Goal: Answer question/provide support: Share knowledge or assist other users

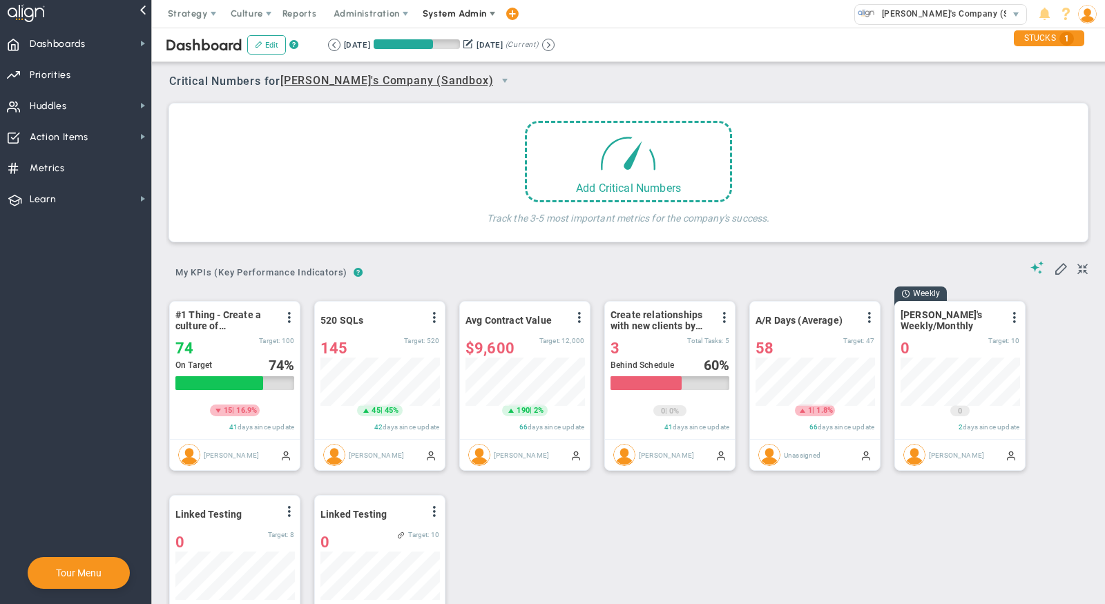
click at [458, 12] on span "System Admin" at bounding box center [455, 13] width 64 height 10
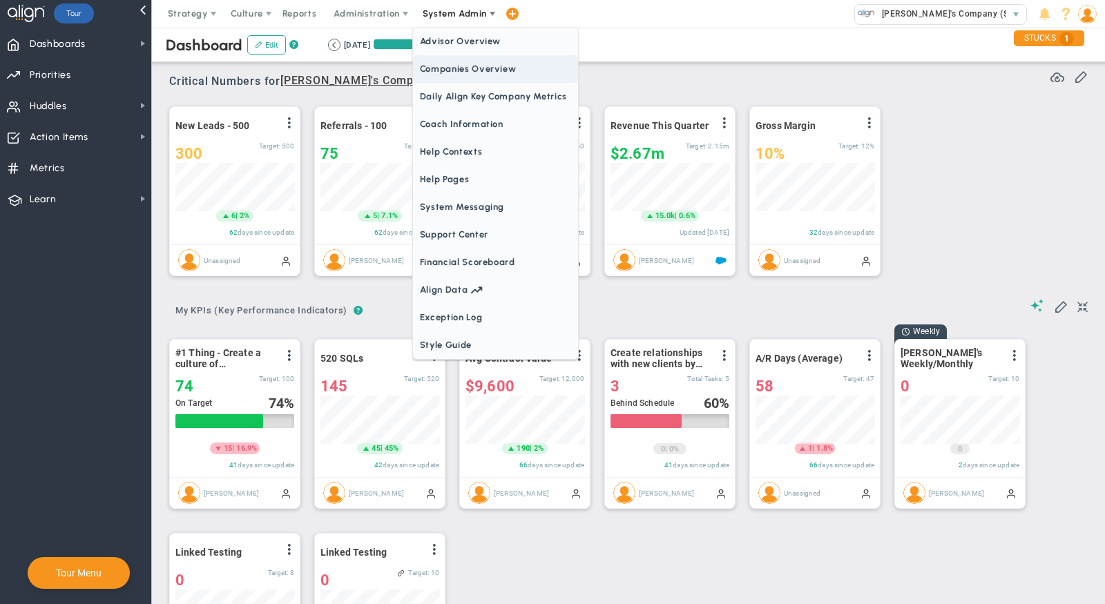
click at [467, 71] on span "Companies Overview" at bounding box center [495, 69] width 165 height 28
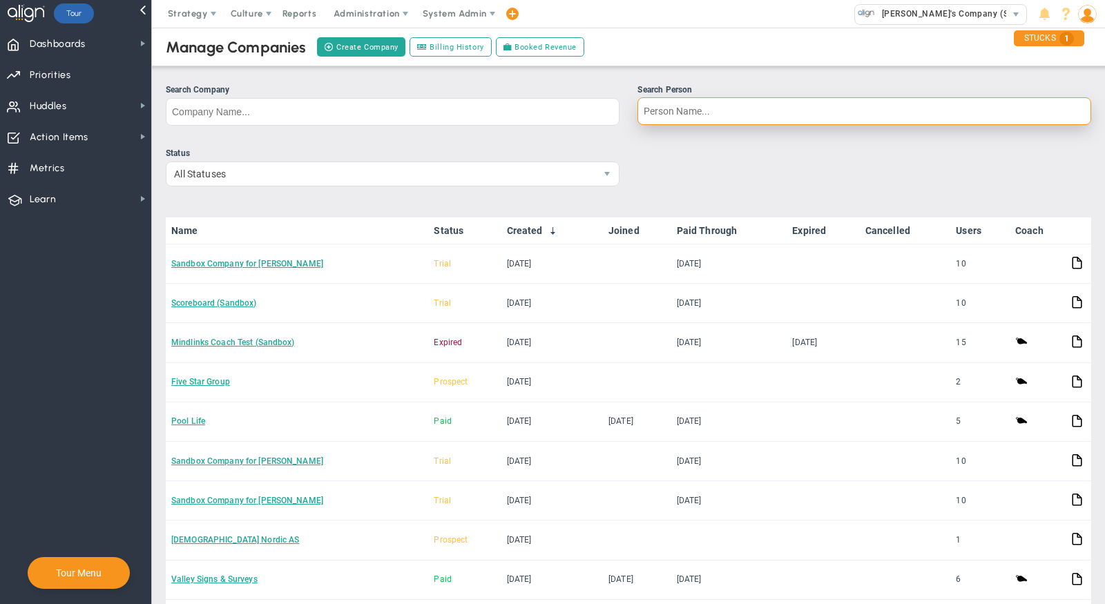
click at [683, 113] on input "Search Person" at bounding box center [865, 111] width 454 height 28
type input "[PERSON_NAME]"
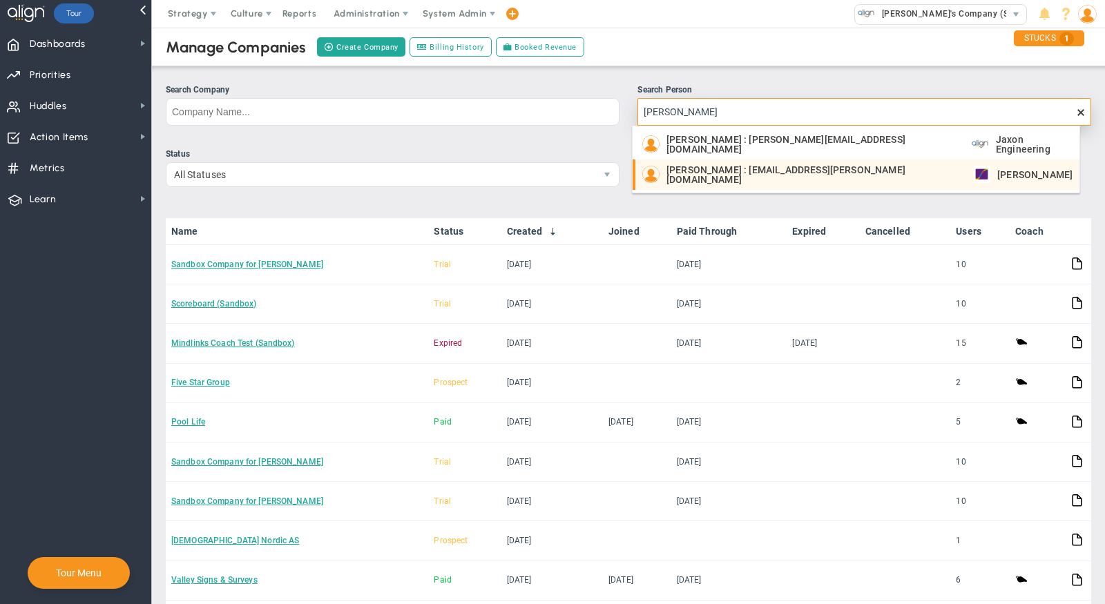
click at [712, 175] on span "[PERSON_NAME] : [EMAIL_ADDRESS][PERSON_NAME][DOMAIN_NAME]" at bounding box center [813, 174] width 293 height 19
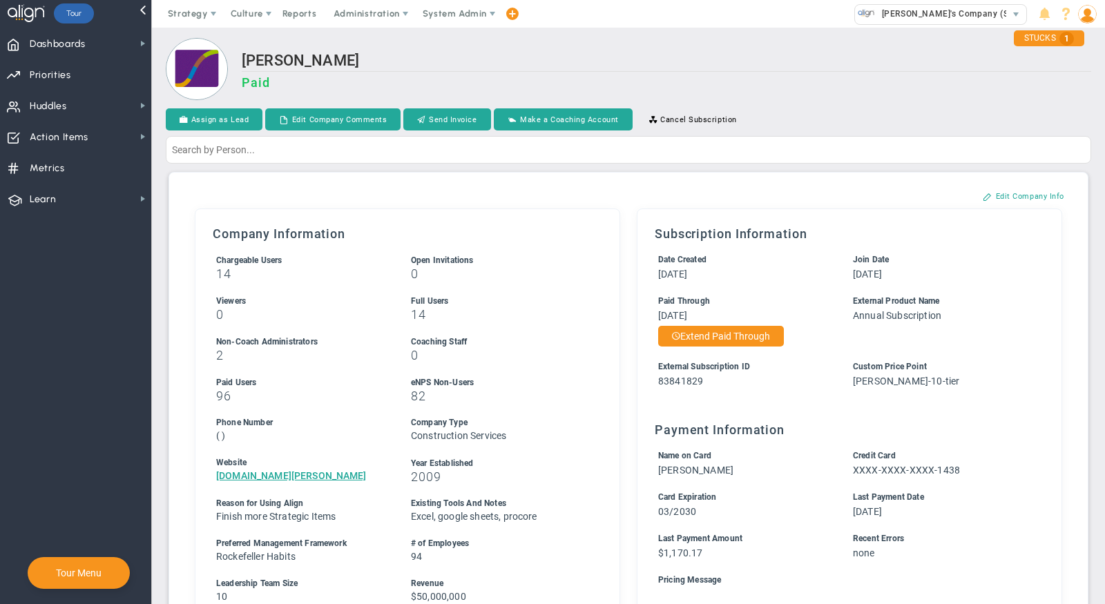
scroll to position [562, 0]
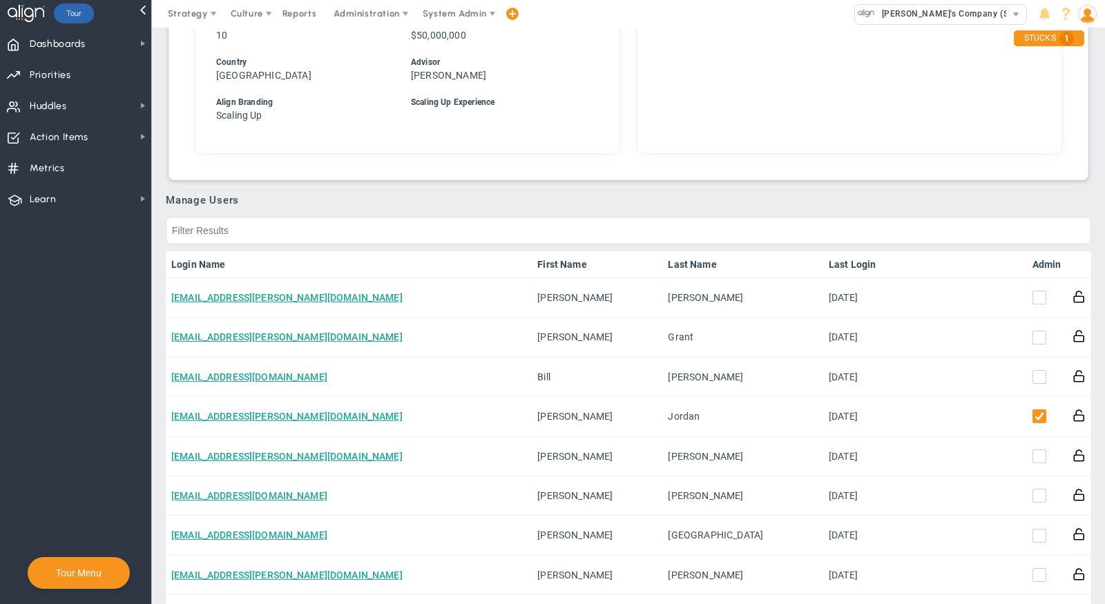
click at [1027, 265] on th "Admin" at bounding box center [1047, 264] width 40 height 27
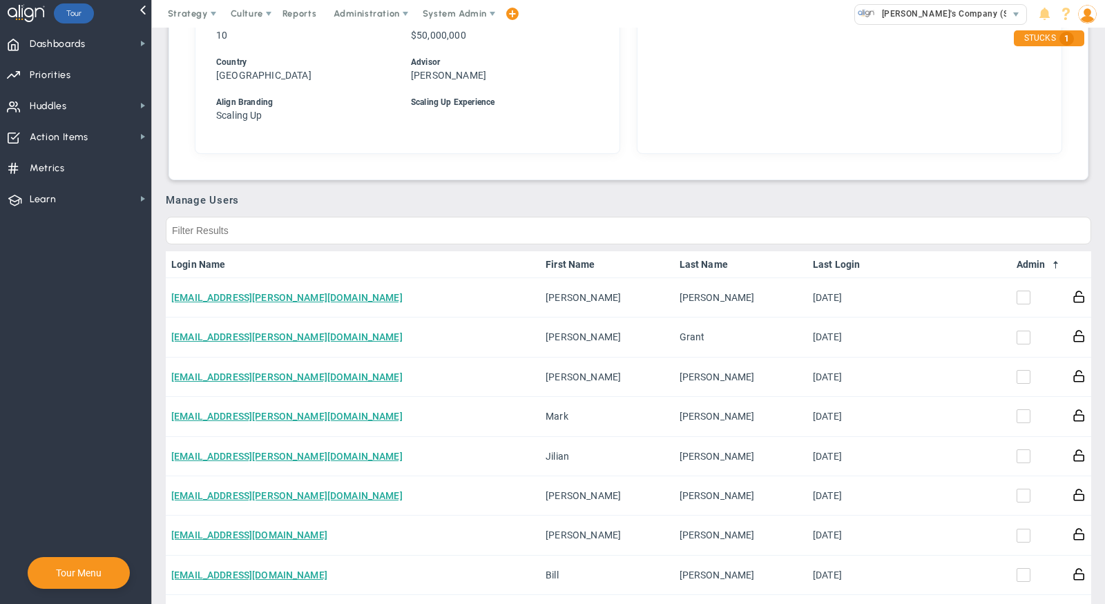
click at [1027, 259] on link "Admin" at bounding box center [1039, 264] width 45 height 11
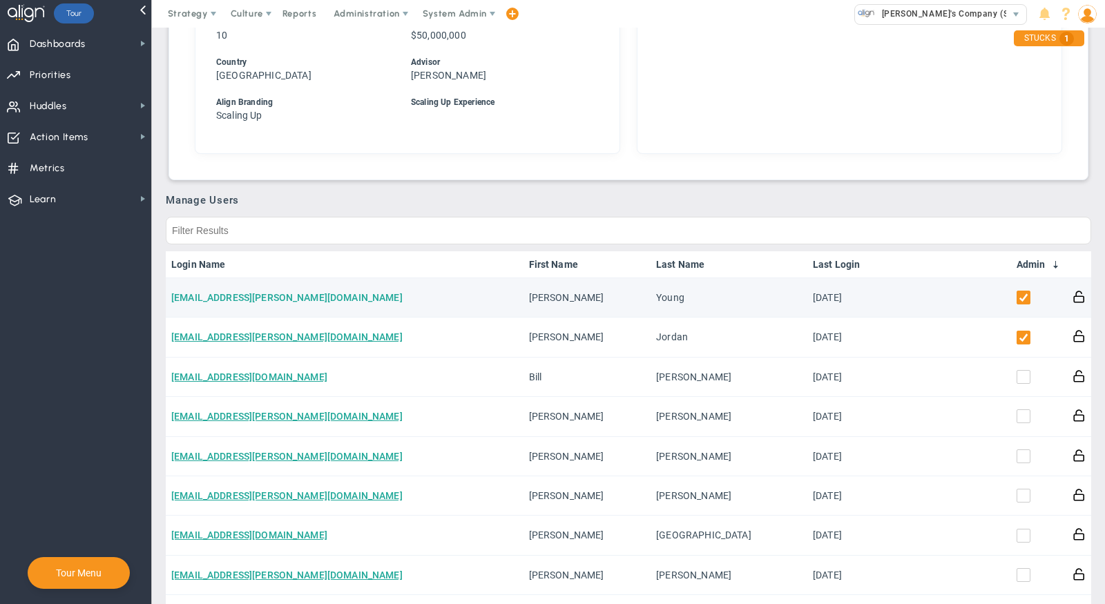
click at [229, 294] on link "[EMAIL_ADDRESS][PERSON_NAME][DOMAIN_NAME]" at bounding box center [286, 297] width 231 height 11
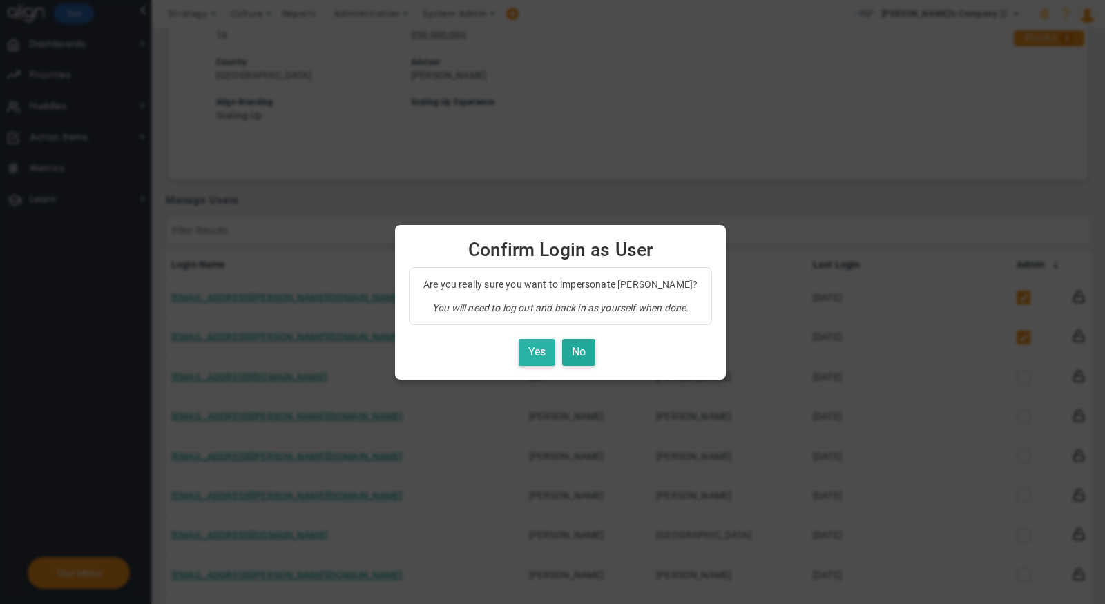
click at [529, 354] on button "Yes" at bounding box center [537, 352] width 37 height 27
